Goal: Information Seeking & Learning: Learn about a topic

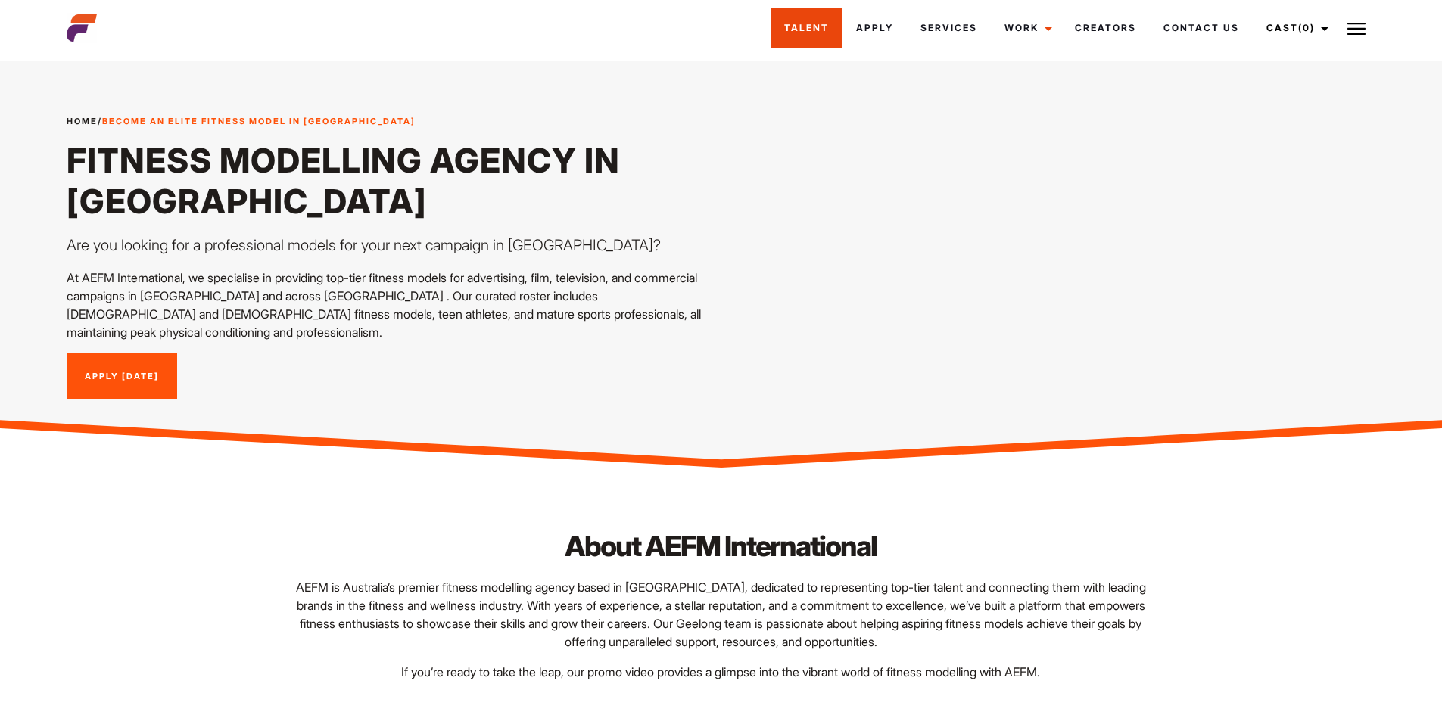
click at [782, 31] on link "Talent" at bounding box center [807, 28] width 72 height 41
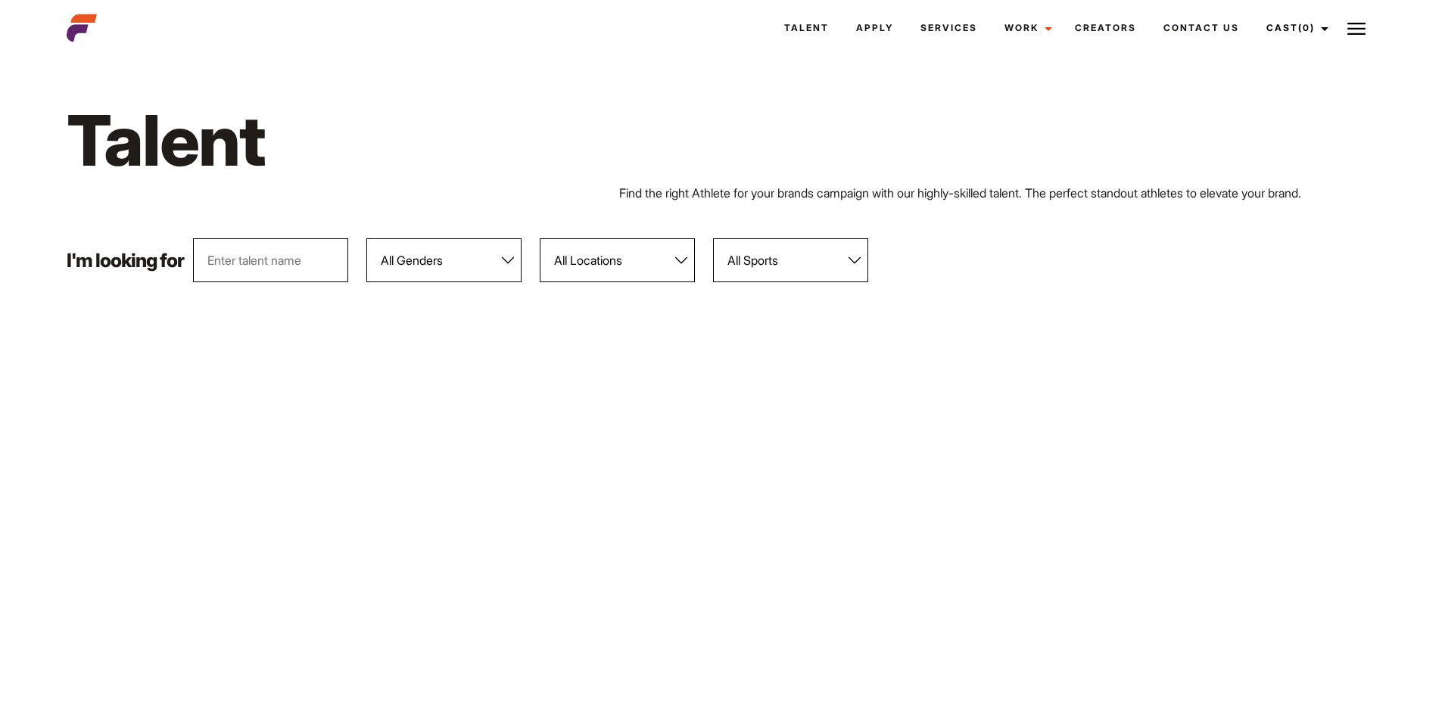
click at [450, 270] on select "All Genders [DEMOGRAPHIC_DATA] [DEMOGRAPHIC_DATA]" at bounding box center [443, 260] width 155 height 44
click at [587, 269] on select "All Locations [GEOGRAPHIC_DATA] [GEOGRAPHIC_DATA] [GEOGRAPHIC_DATA] [GEOGRAPHIC…" at bounding box center [617, 260] width 155 height 44
select select "118"
click at [541, 238] on select "All Locations [GEOGRAPHIC_DATA] [GEOGRAPHIC_DATA] [GEOGRAPHIC_DATA] [GEOGRAPHIC…" at bounding box center [617, 260] width 155 height 44
click at [481, 262] on select "All Genders [DEMOGRAPHIC_DATA] [DEMOGRAPHIC_DATA]" at bounding box center [443, 260] width 155 height 44
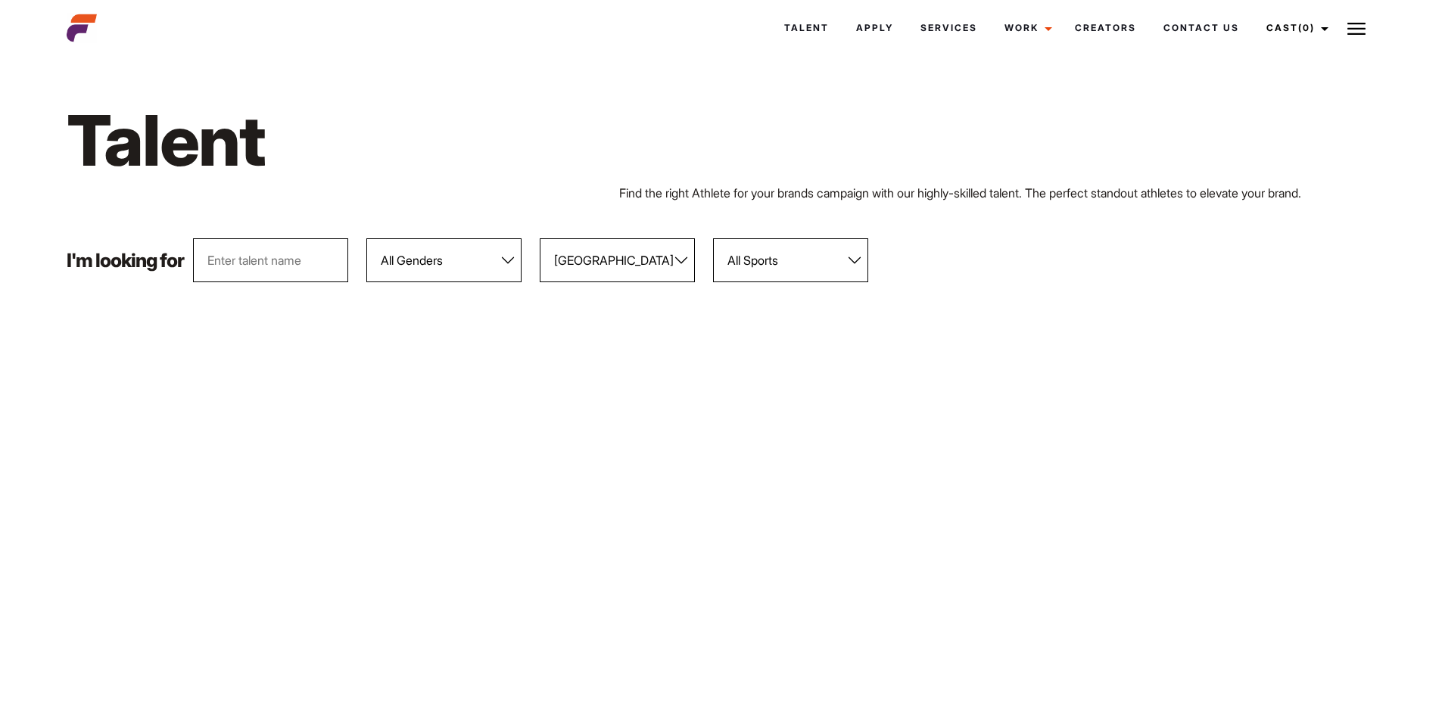
select select "104"
click at [367, 238] on select "All Genders [DEMOGRAPHIC_DATA] [DEMOGRAPHIC_DATA]" at bounding box center [443, 260] width 155 height 44
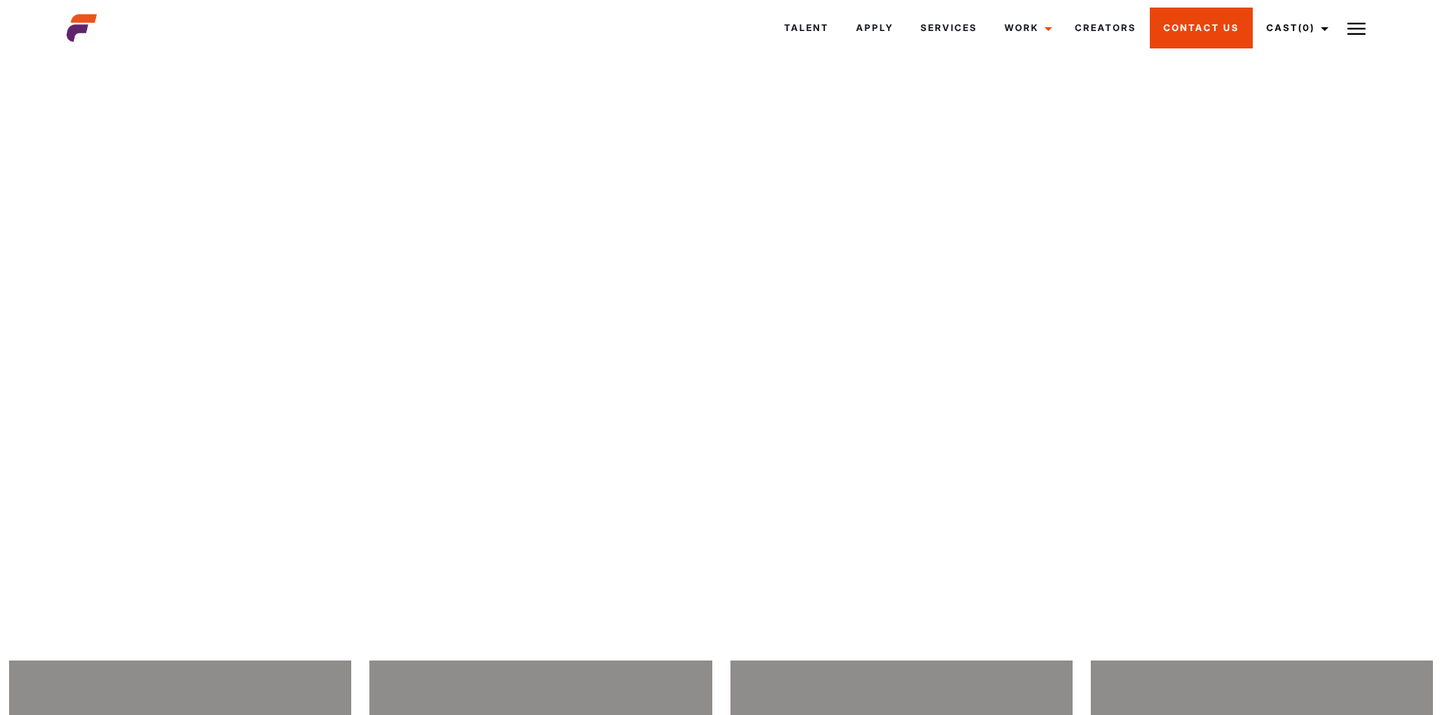
scroll to position [6759, 0]
